Goal: Information Seeking & Learning: Check status

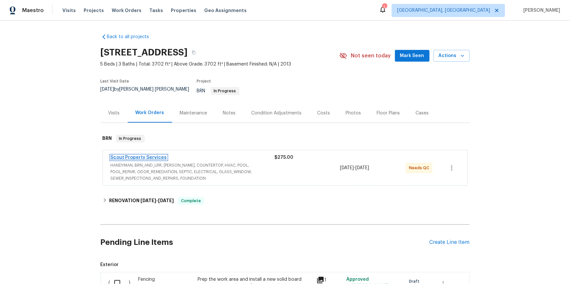
click at [161, 160] on link "Scout Property Services" at bounding box center [139, 157] width 56 height 5
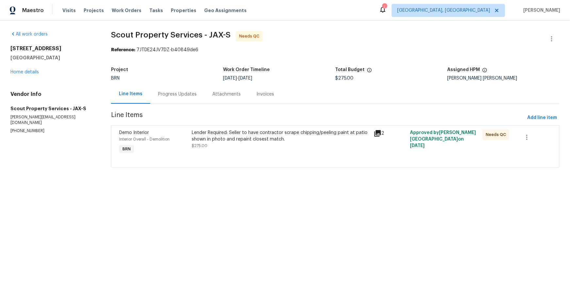
click at [181, 104] on div "Progress Updates" at bounding box center [177, 94] width 54 height 19
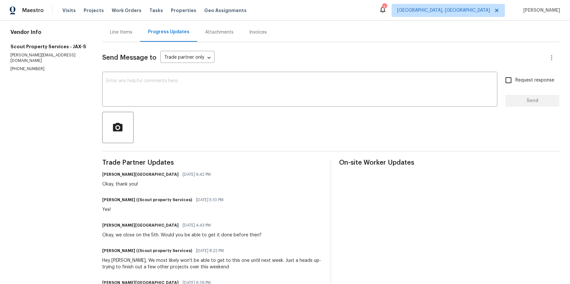
scroll to position [59, 0]
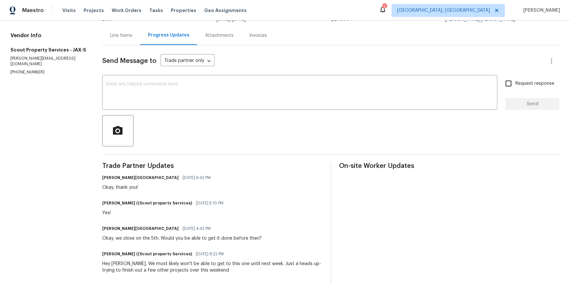
click at [130, 45] on div "Line Items" at bounding box center [121, 35] width 38 height 19
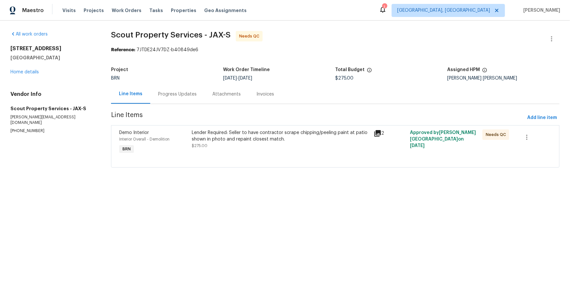
click at [374, 138] on icon at bounding box center [378, 134] width 8 height 8
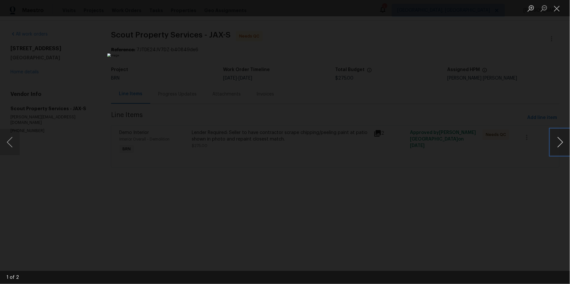
click at [562, 145] on button "Next image" at bounding box center [560, 142] width 20 height 26
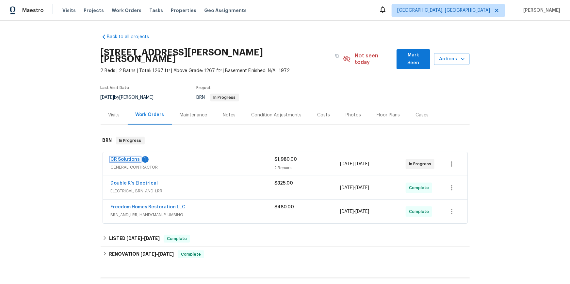
click at [128, 162] on link "CR Solutions" at bounding box center [125, 159] width 29 height 5
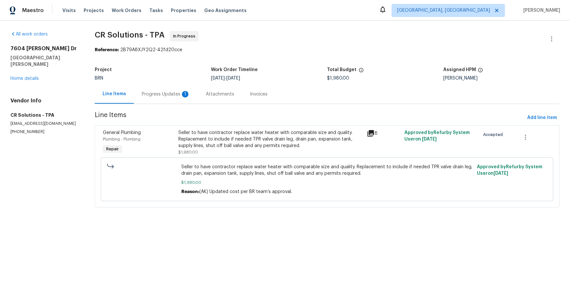
click at [175, 98] on div "Progress Updates 1" at bounding box center [166, 94] width 48 height 7
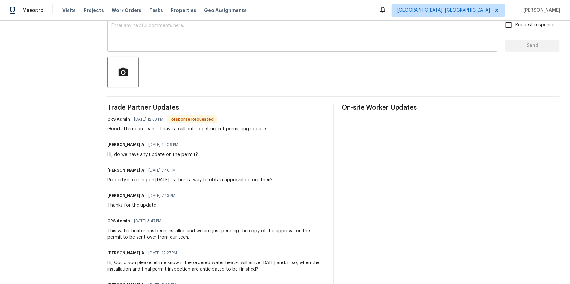
scroll to position [111, 0]
